Goal: Task Accomplishment & Management: Use online tool/utility

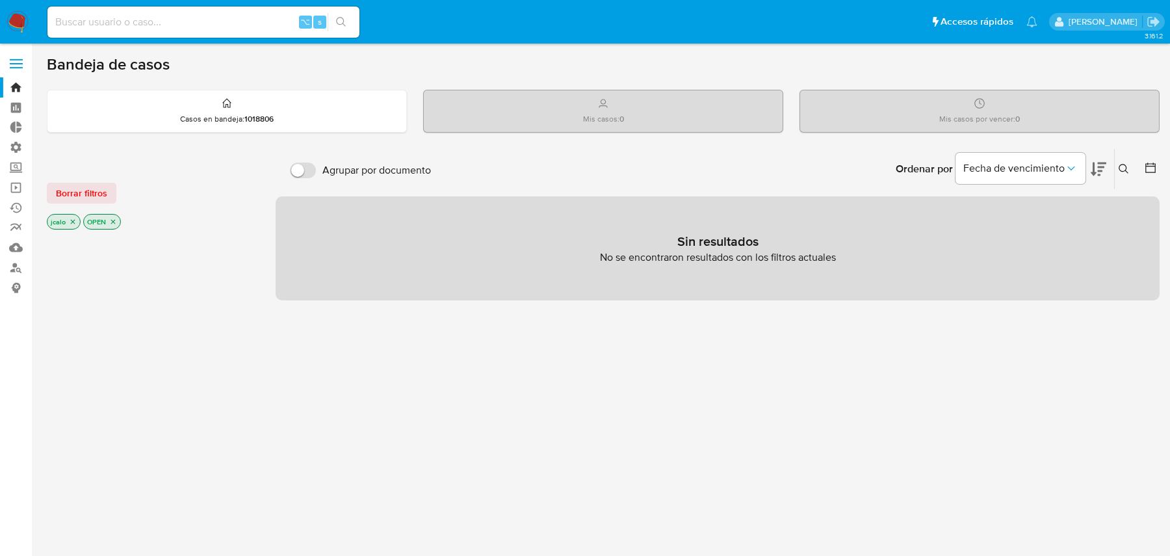
click at [192, 12] on div "⌥ s" at bounding box center [203, 22] width 312 height 31
click at [187, 20] on input at bounding box center [203, 22] width 312 height 17
paste input "{"user":{"activities":[{"code":"AC022001","description":"Almacén / Kiosco","is_…"
type input "{"user":{"activities":[{"code":"AC022001","description":"Almacén / Kiosco","is_…"
click at [137, 13] on div "⌥ s" at bounding box center [203, 22] width 312 height 31
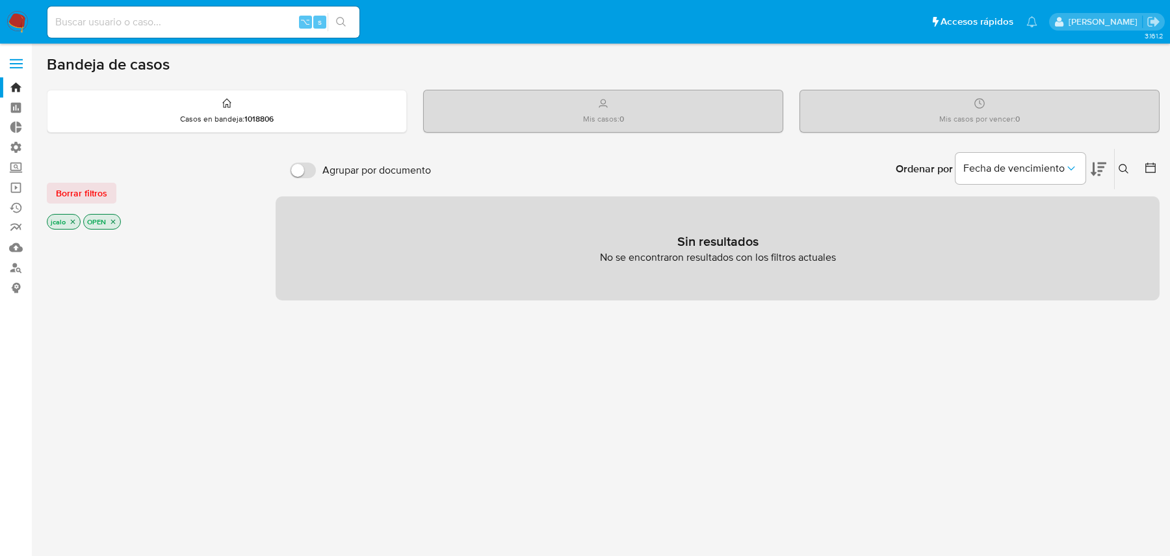
click at [132, 14] on input at bounding box center [203, 22] width 312 height 17
paste input "RLTVfStnRViCOJ0WKYhw1U98"
type input "RLTVfStnRViCOJ0WKYhw1U98"
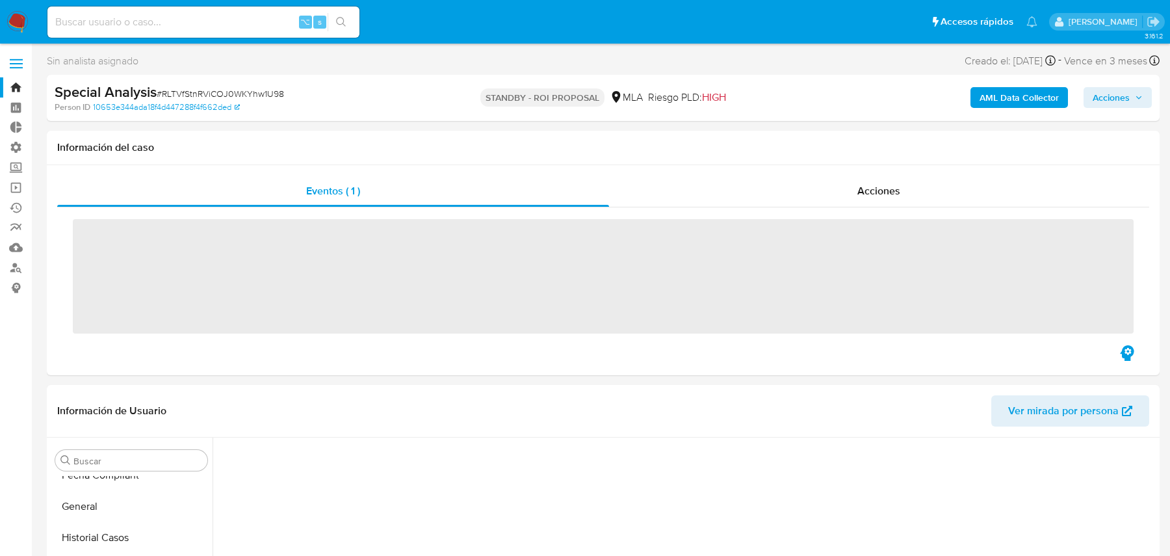
scroll to position [645, 0]
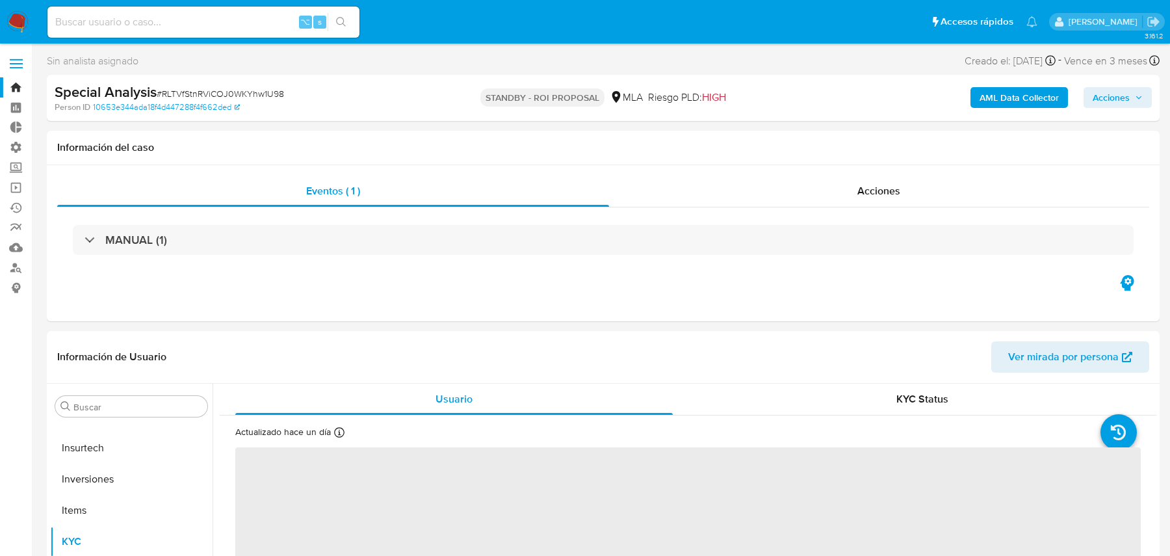
select select "10"
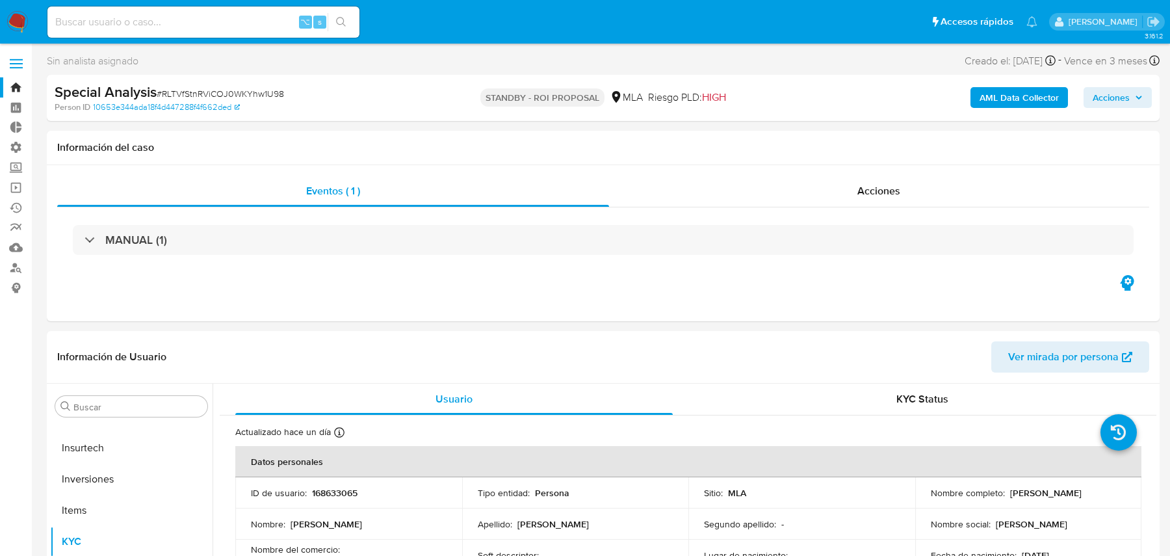
scroll to position [674, 0]
click at [1144, 278] on button "button" at bounding box center [1127, 282] width 39 height 21
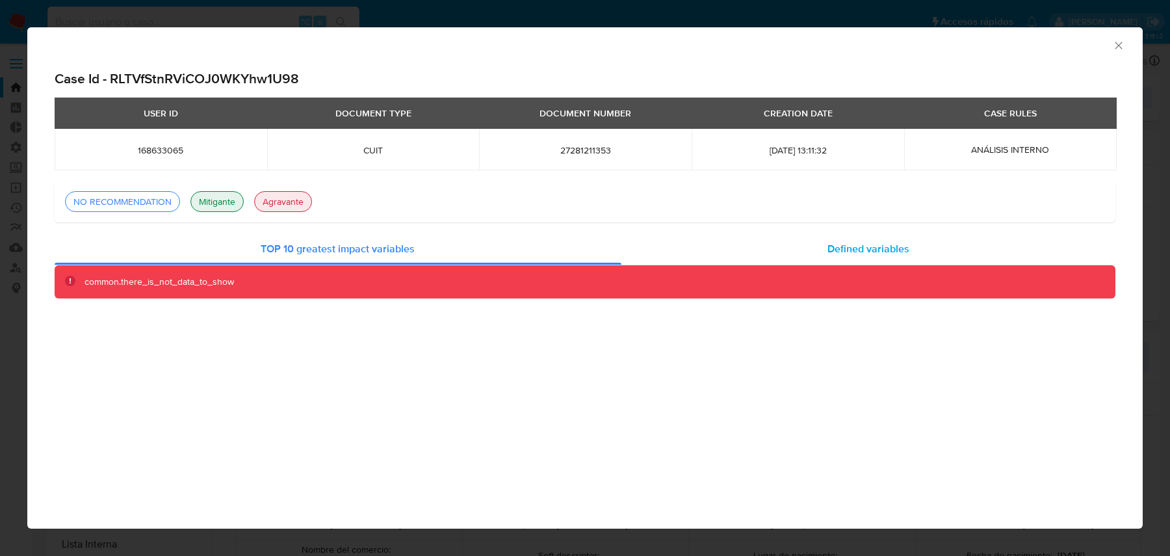
click at [697, 248] on div "Defined variables" at bounding box center [869, 248] width 495 height 31
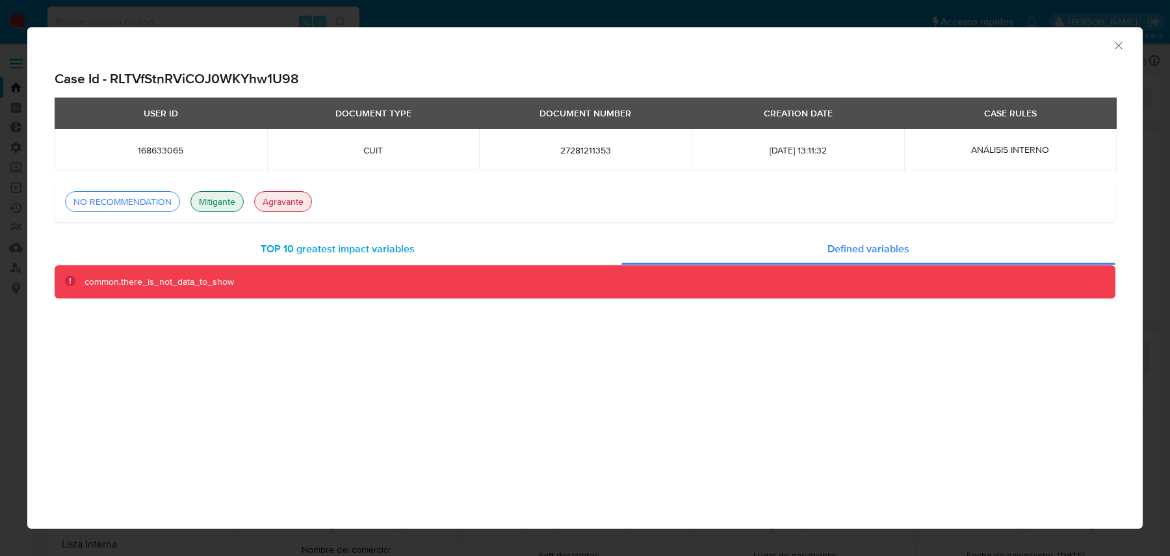
click at [546, 248] on div "TOP 10 greatest impact variables" at bounding box center [338, 248] width 567 height 31
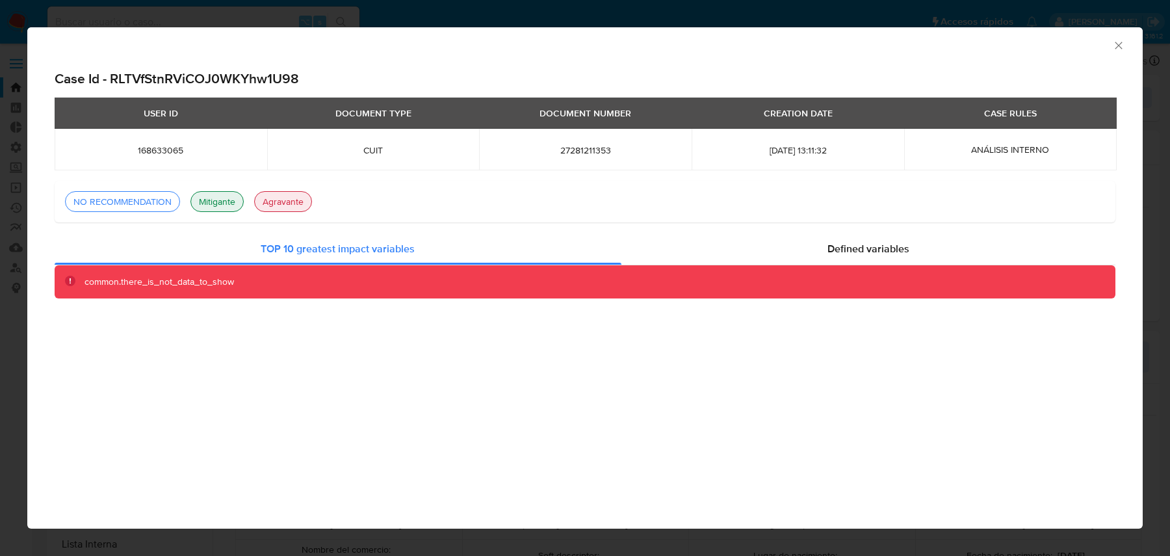
click at [1118, 49] on icon "Cerrar ventana" at bounding box center [1119, 45] width 13 height 13
